Goal: Check status: Check status

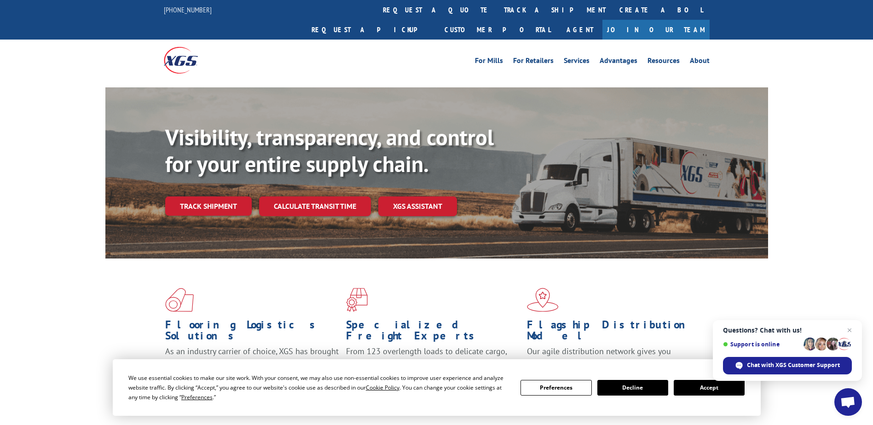
click at [202, 196] on link "Track shipment" at bounding box center [208, 205] width 87 height 19
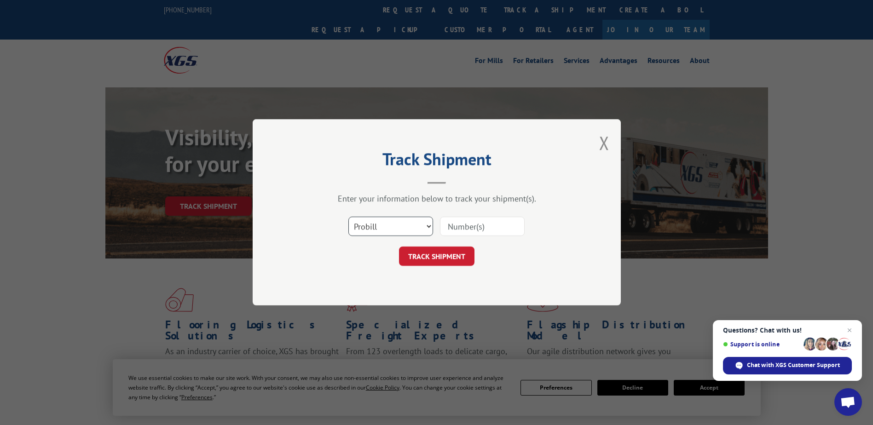
click at [385, 226] on select "Select category... Probill BOL PO" at bounding box center [390, 226] width 85 height 19
click at [385, 222] on select "Select category... Probill BOL PO" at bounding box center [390, 226] width 85 height 19
select select "po"
click at [348, 217] on select "Select category... Probill BOL PO" at bounding box center [390, 226] width 85 height 19
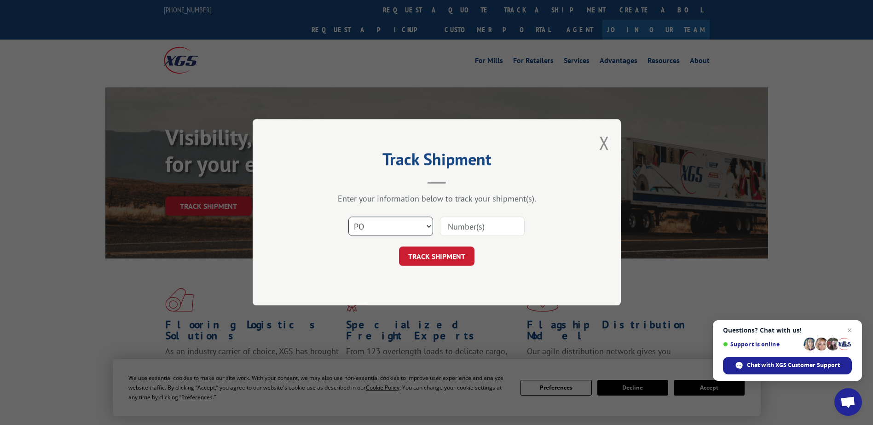
click at [427, 227] on select "Select category... Probill BOL PO" at bounding box center [390, 226] width 85 height 19
click at [603, 143] on button "Close modal" at bounding box center [604, 143] width 10 height 24
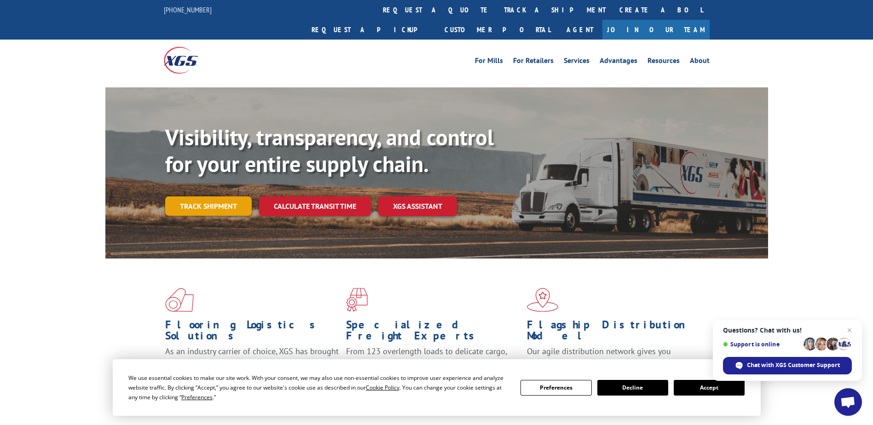
click at [209, 196] on link "Track shipment" at bounding box center [208, 205] width 87 height 19
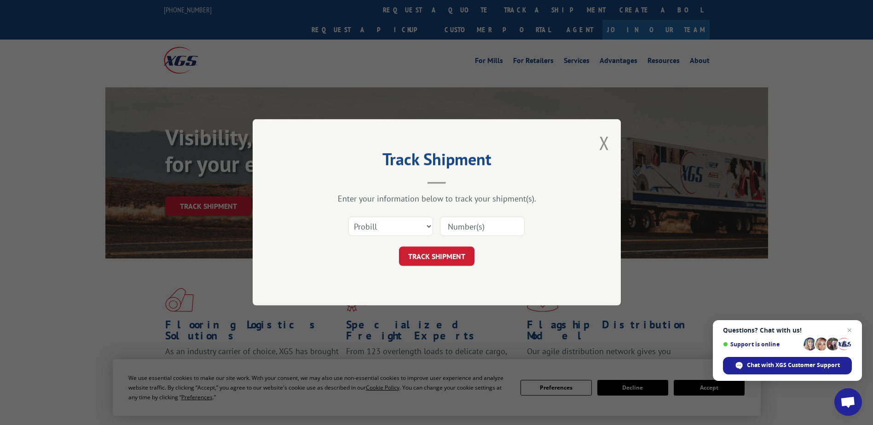
click at [493, 229] on input at bounding box center [482, 226] width 85 height 19
type input "16779612"
click at [431, 258] on button "TRACK SHIPMENT" at bounding box center [436, 256] width 75 height 19
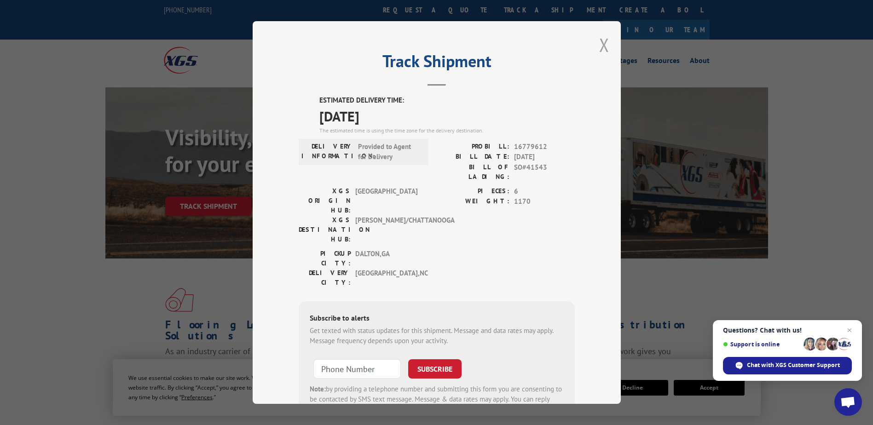
click at [600, 46] on button "Close modal" at bounding box center [604, 45] width 10 height 24
